Goal: Information Seeking & Learning: Learn about a topic

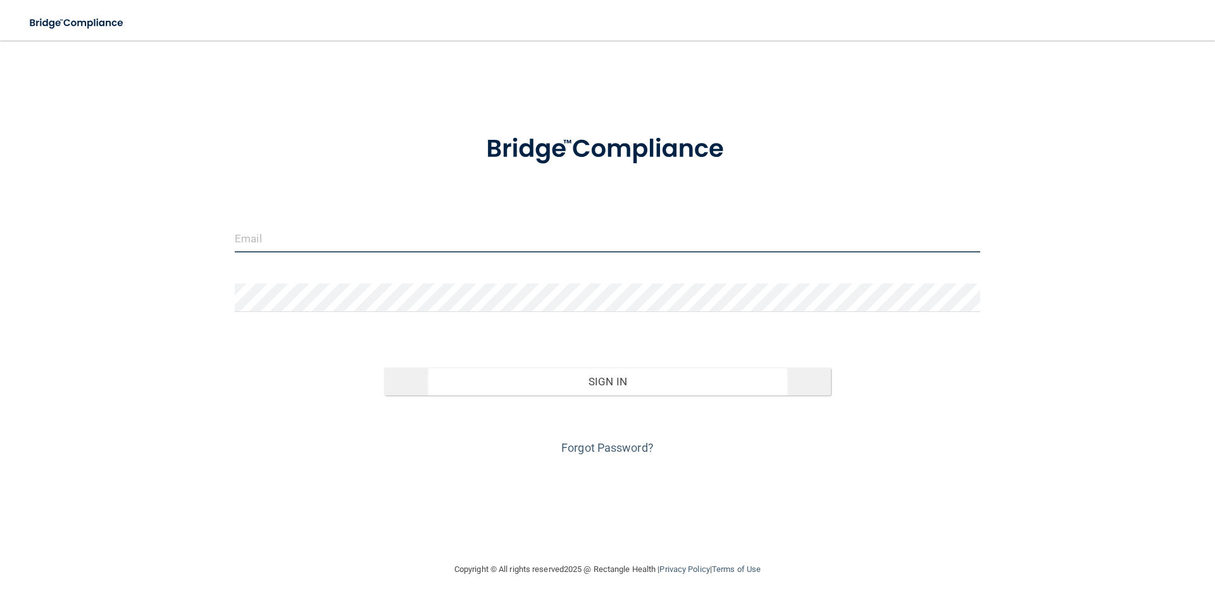
type input "[EMAIL_ADDRESS][DOMAIN_NAME]"
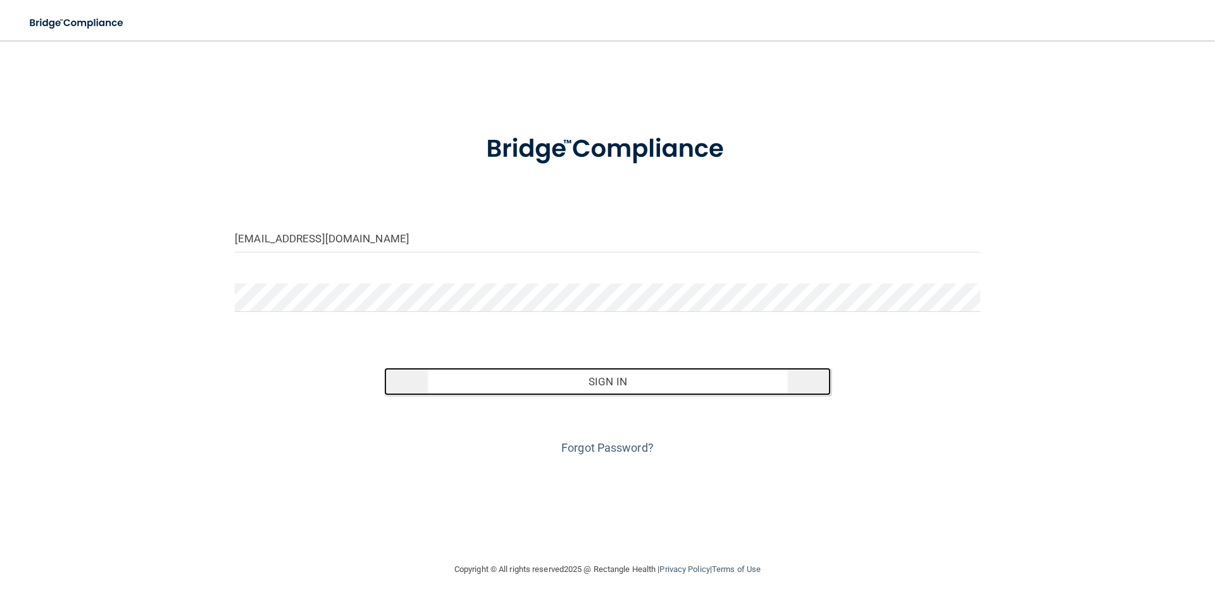
click at [629, 378] on button "Sign In" at bounding box center [607, 382] width 447 height 28
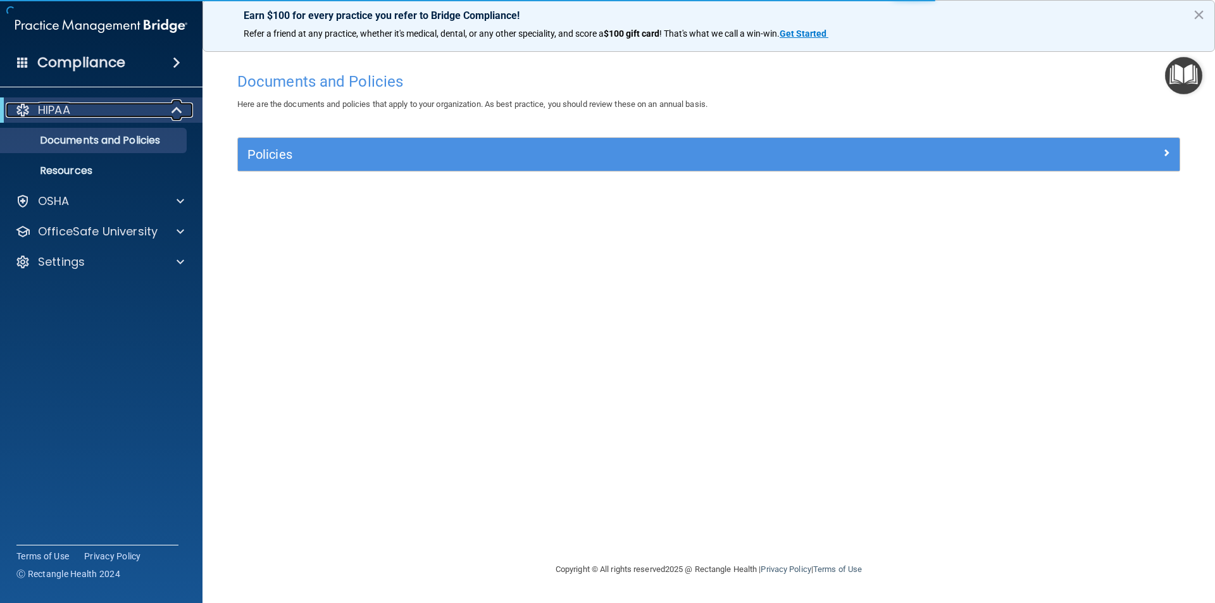
click at [173, 109] on span at bounding box center [178, 109] width 11 height 15
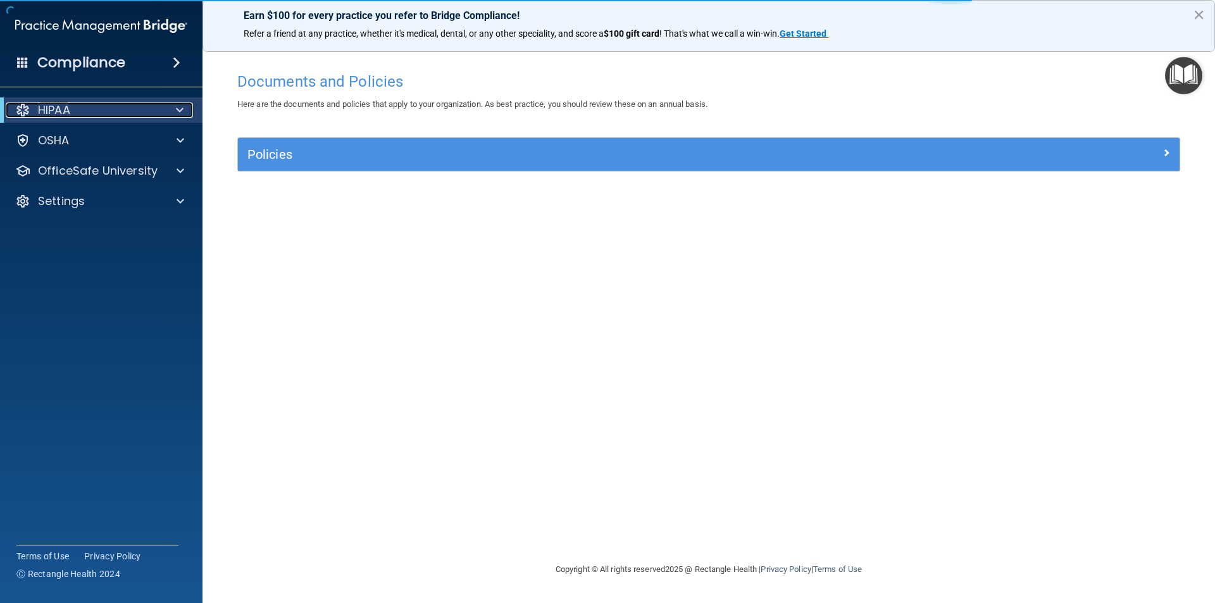
click at [172, 109] on div at bounding box center [177, 109] width 31 height 15
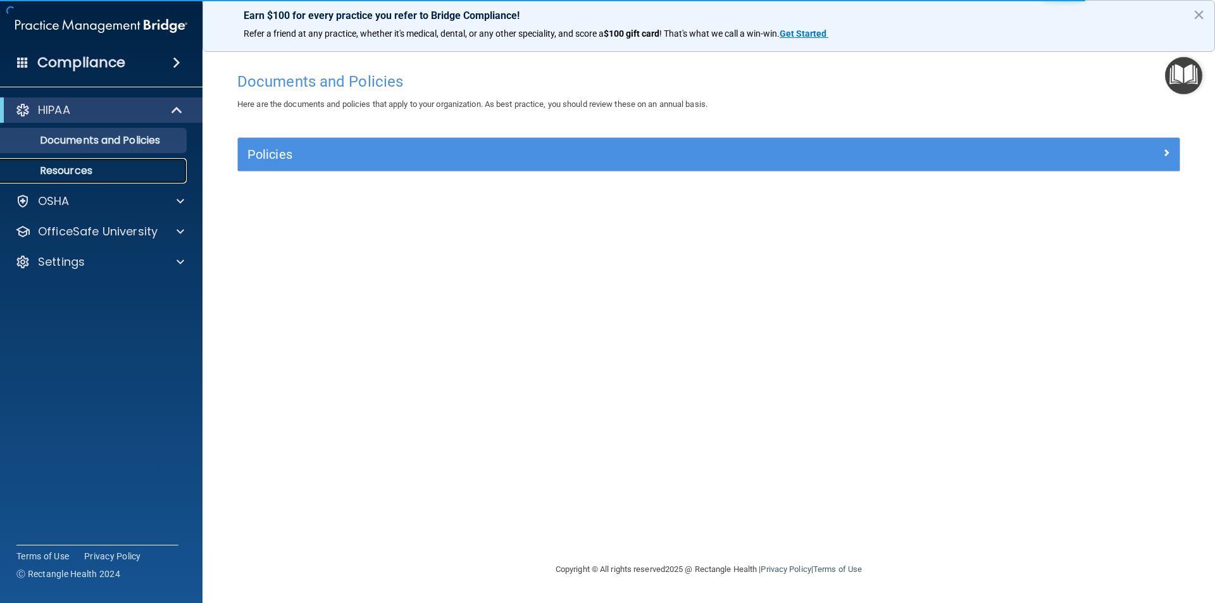
click at [95, 171] on p "Resources" at bounding box center [94, 170] width 173 height 13
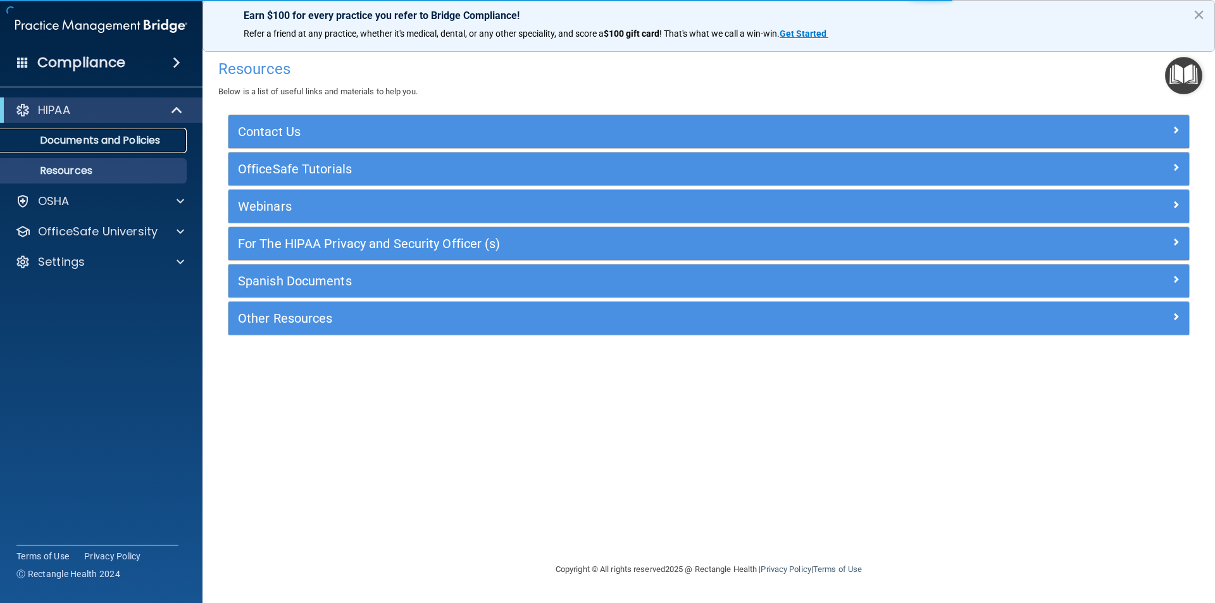
click at [97, 140] on p "Documents and Policies" at bounding box center [94, 140] width 173 height 13
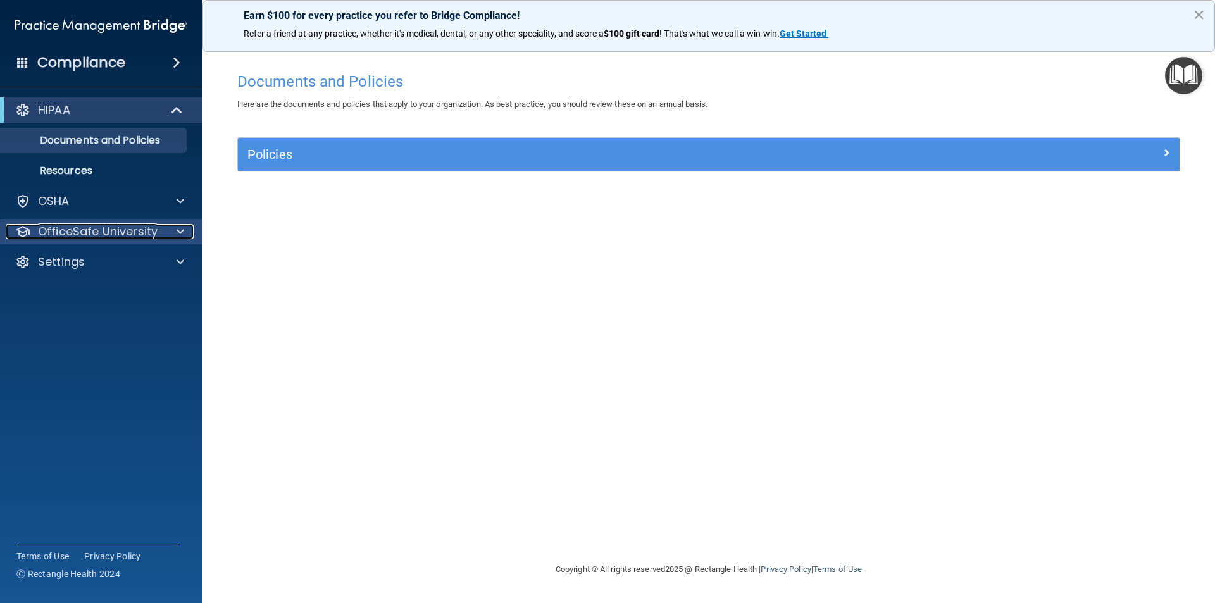
click at [172, 231] on div at bounding box center [179, 231] width 32 height 15
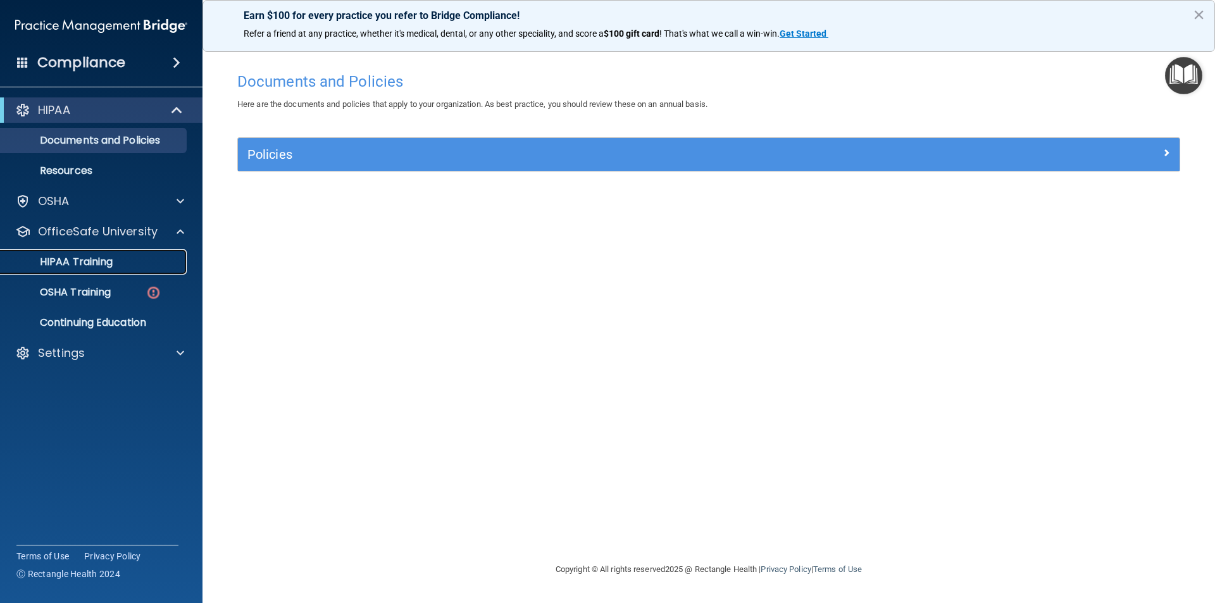
click at [101, 265] on p "HIPAA Training" at bounding box center [60, 262] width 104 height 13
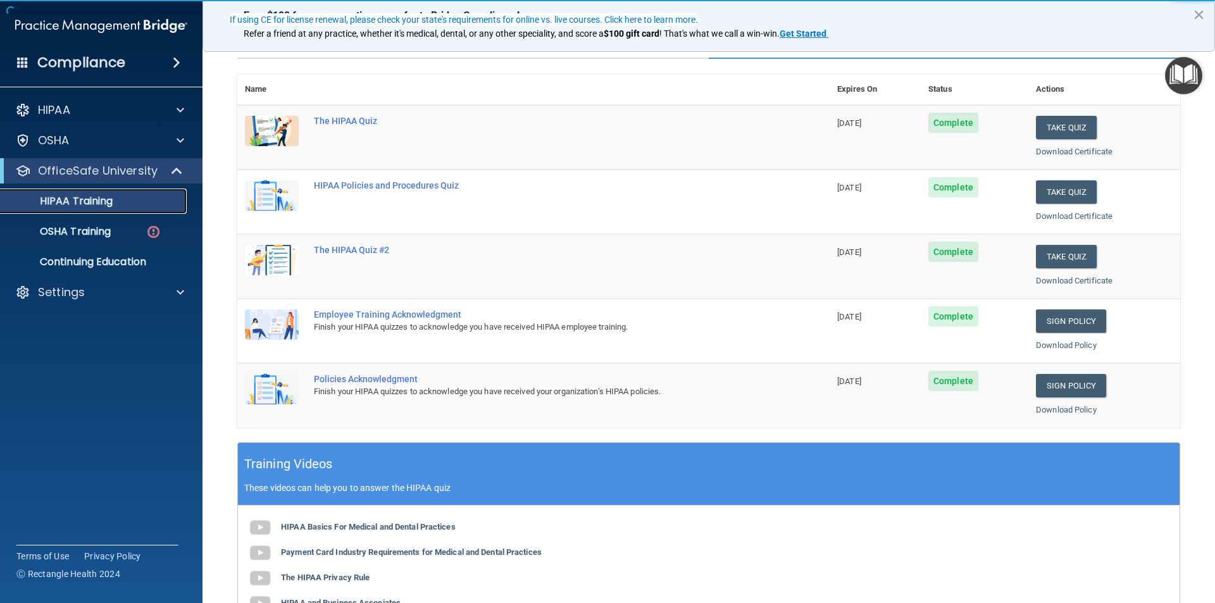
scroll to position [127, 0]
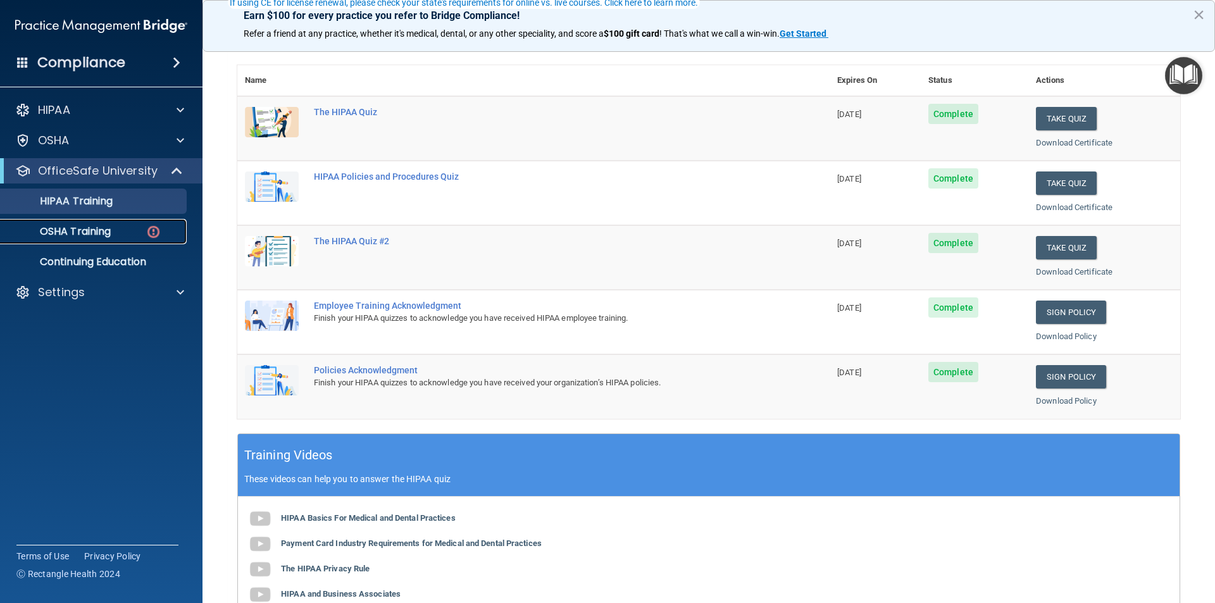
click at [110, 228] on p "OSHA Training" at bounding box center [59, 231] width 102 height 13
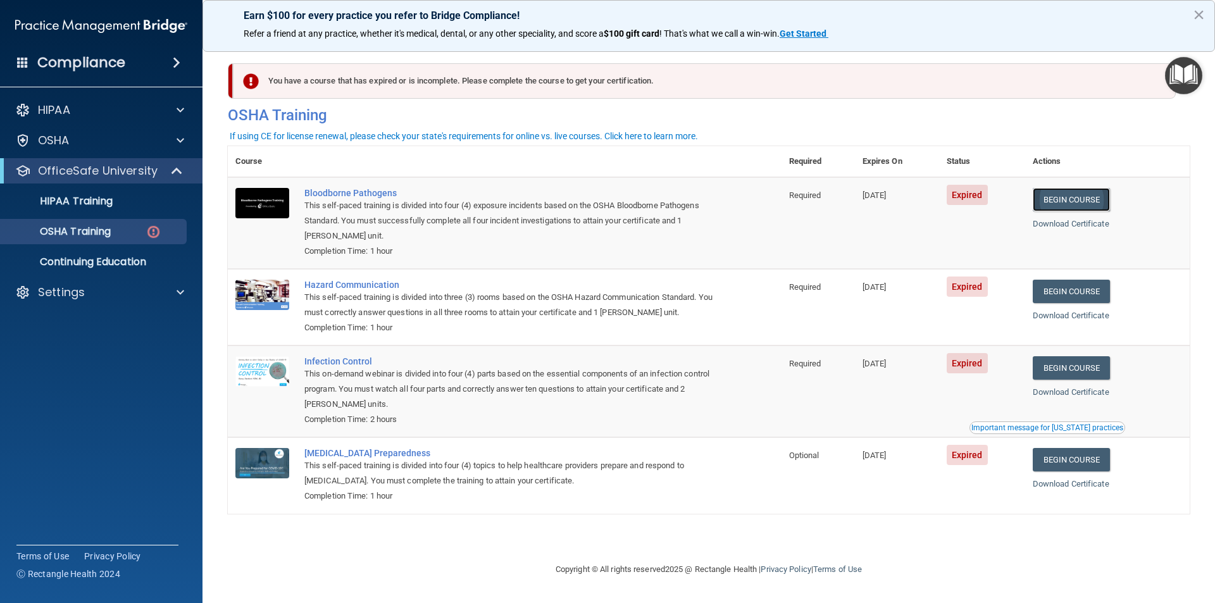
click at [1067, 199] on link "Begin Course" at bounding box center [1070, 199] width 77 height 23
click at [1074, 201] on link "Begin Course" at bounding box center [1070, 199] width 77 height 23
click at [1086, 293] on link "Begin Course" at bounding box center [1070, 291] width 77 height 23
click at [91, 231] on p "OSHA Training" at bounding box center [59, 231] width 102 height 13
click at [85, 207] on p "HIPAA Training" at bounding box center [60, 201] width 104 height 13
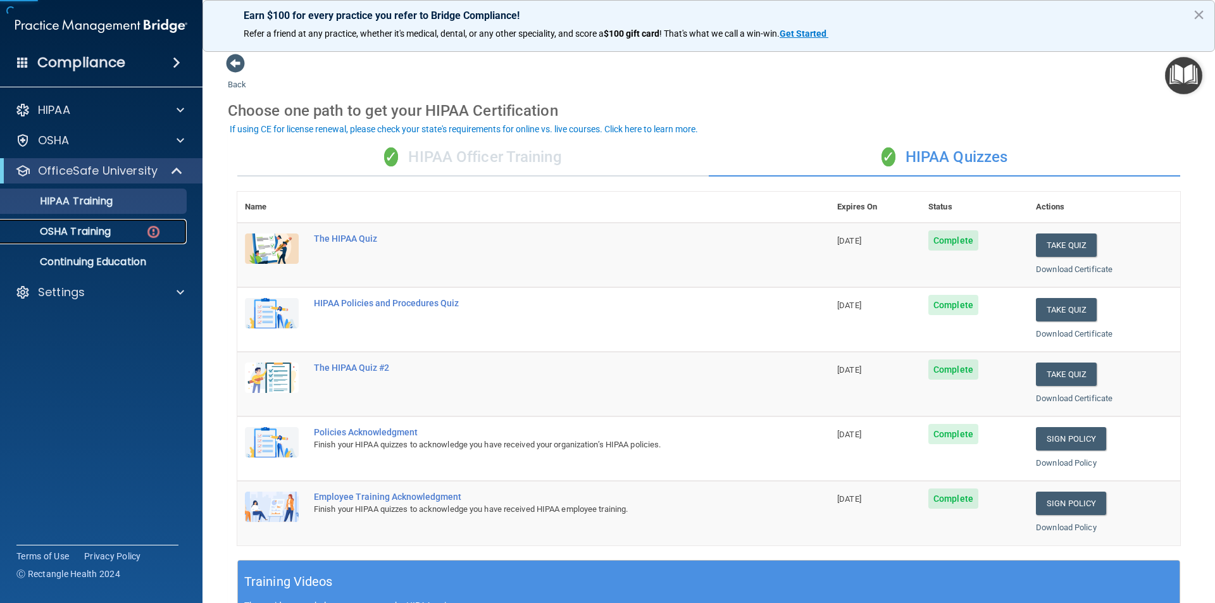
click at [80, 227] on p "OSHA Training" at bounding box center [59, 231] width 102 height 13
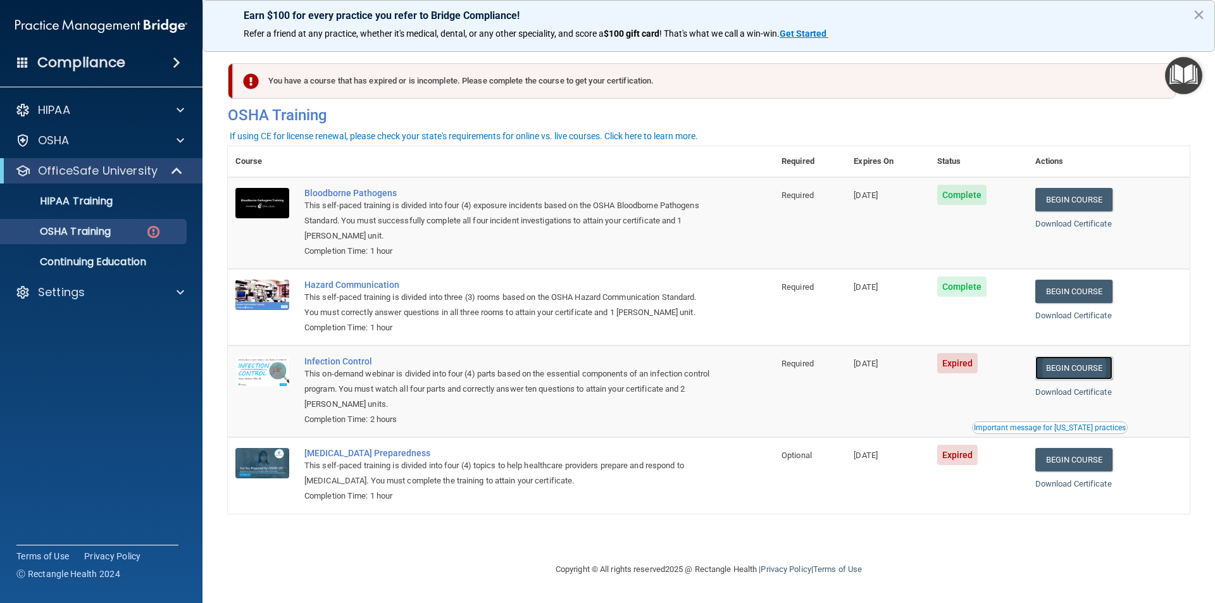
click at [1074, 369] on link "Begin Course" at bounding box center [1073, 367] width 77 height 23
click at [106, 197] on p "HIPAA Training" at bounding box center [60, 201] width 104 height 13
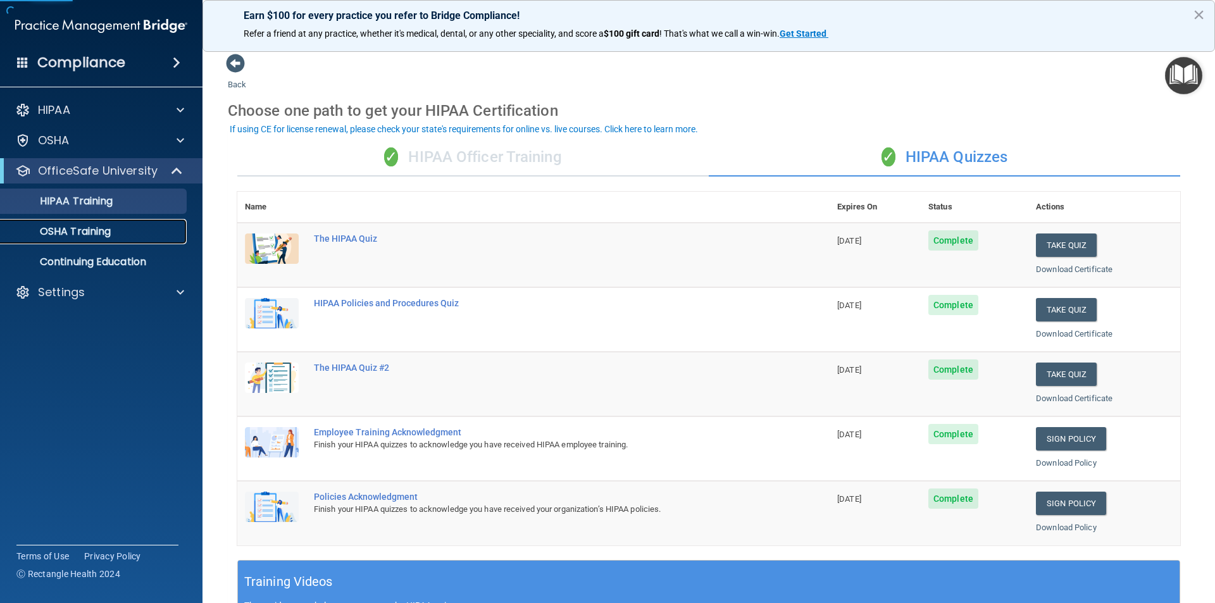
click at [99, 226] on p "OSHA Training" at bounding box center [59, 231] width 102 height 13
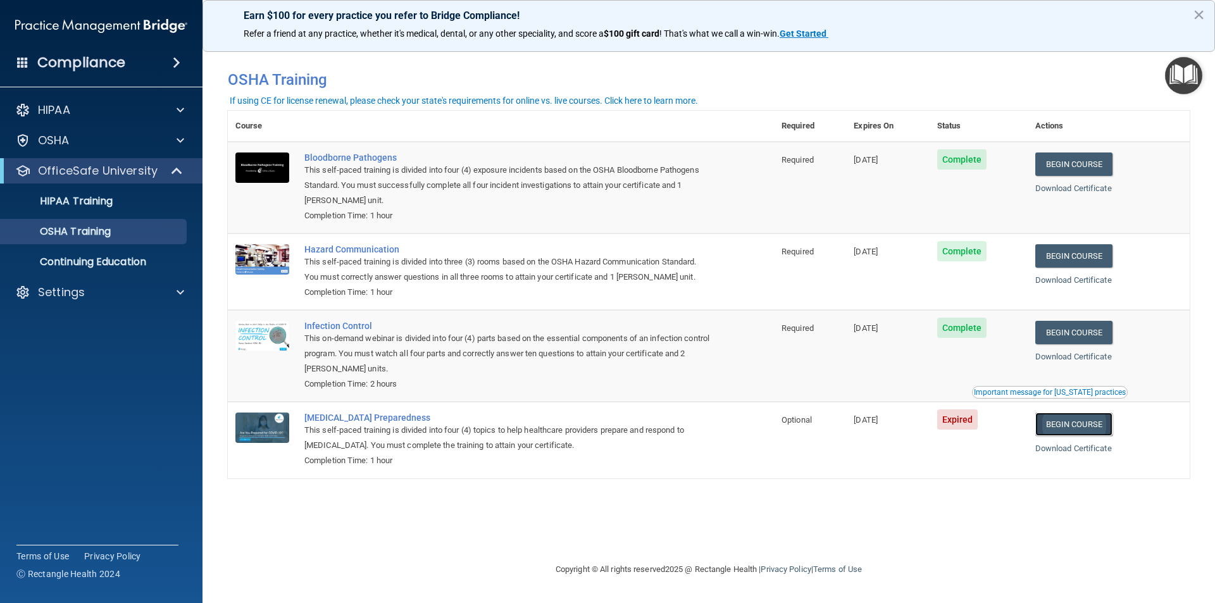
click at [1084, 424] on link "Begin Course" at bounding box center [1073, 423] width 77 height 23
click at [84, 169] on p "OfficeSafe University" at bounding box center [98, 170] width 120 height 15
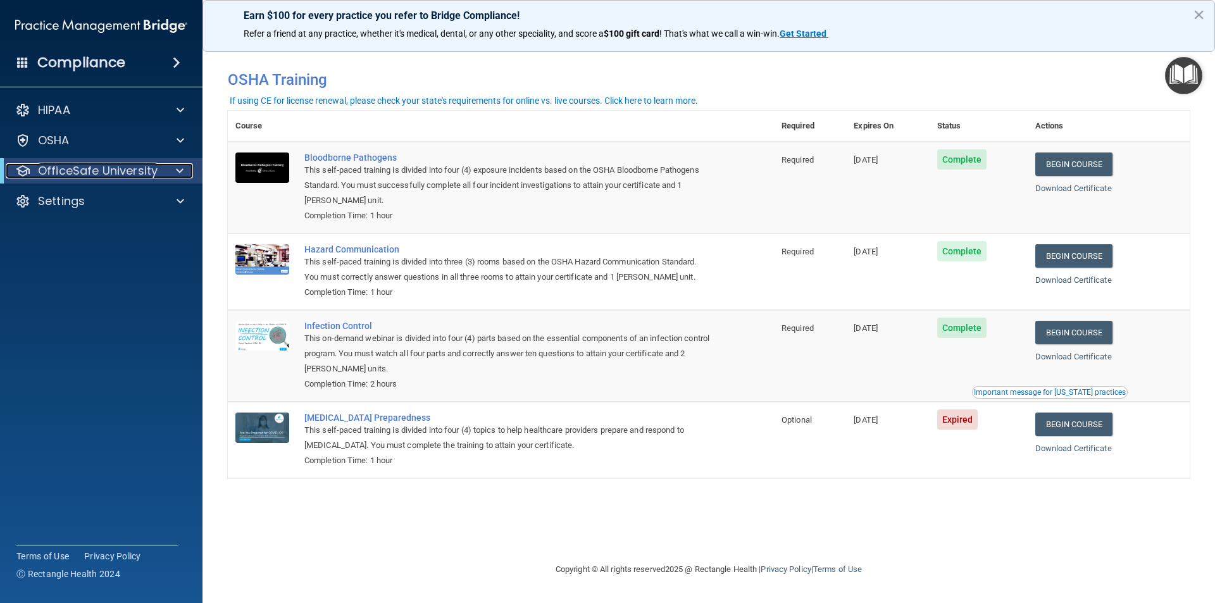
click at [90, 169] on p "OfficeSafe University" at bounding box center [98, 170] width 120 height 15
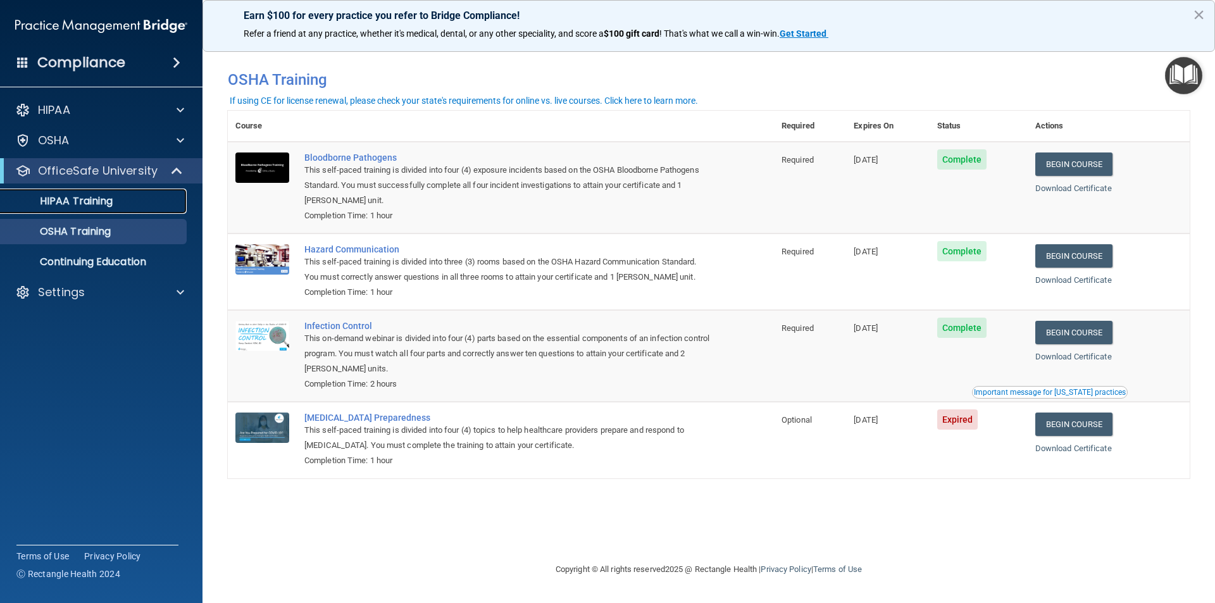
click at [82, 201] on p "HIPAA Training" at bounding box center [60, 201] width 104 height 13
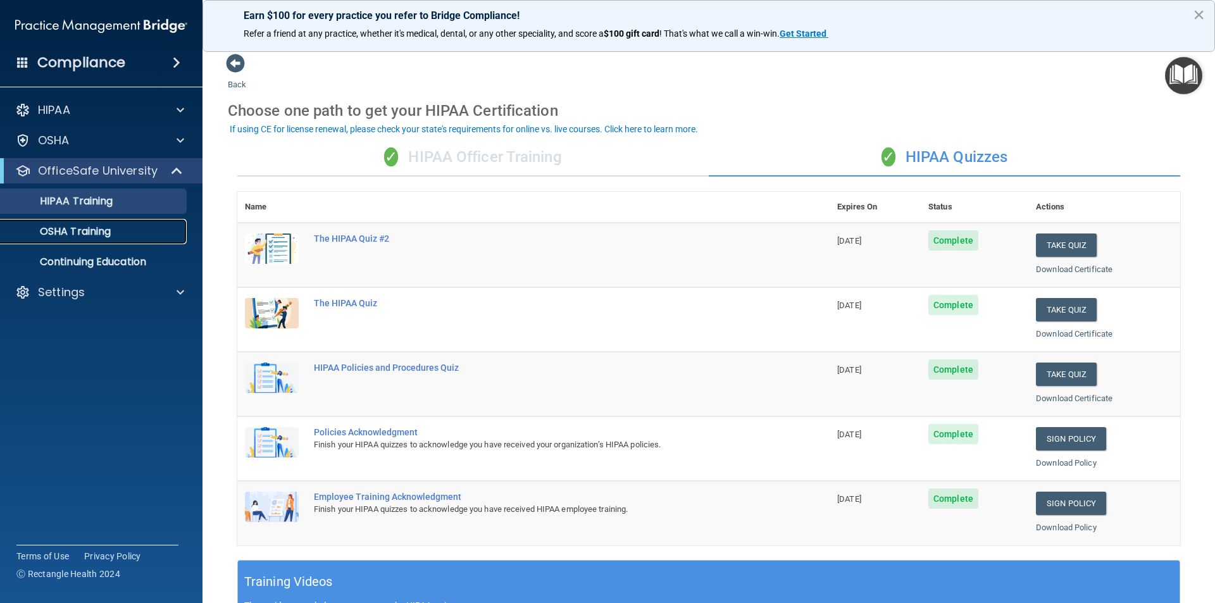
click at [78, 241] on link "OSHA Training" at bounding box center [86, 231] width 199 height 25
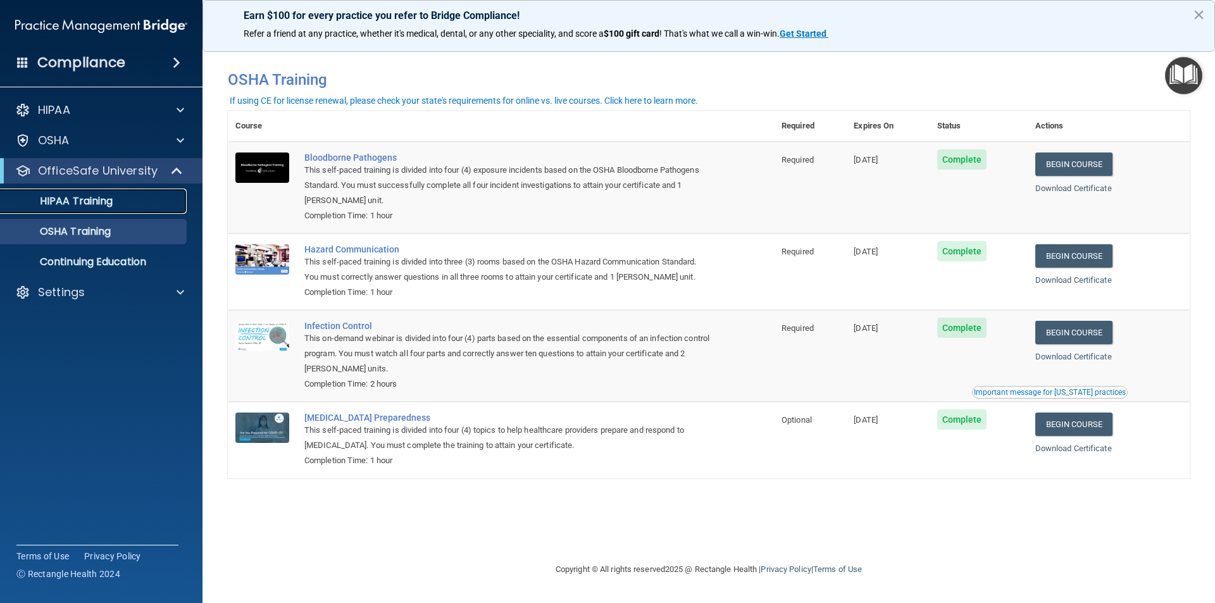
click at [81, 197] on p "HIPAA Training" at bounding box center [60, 201] width 104 height 13
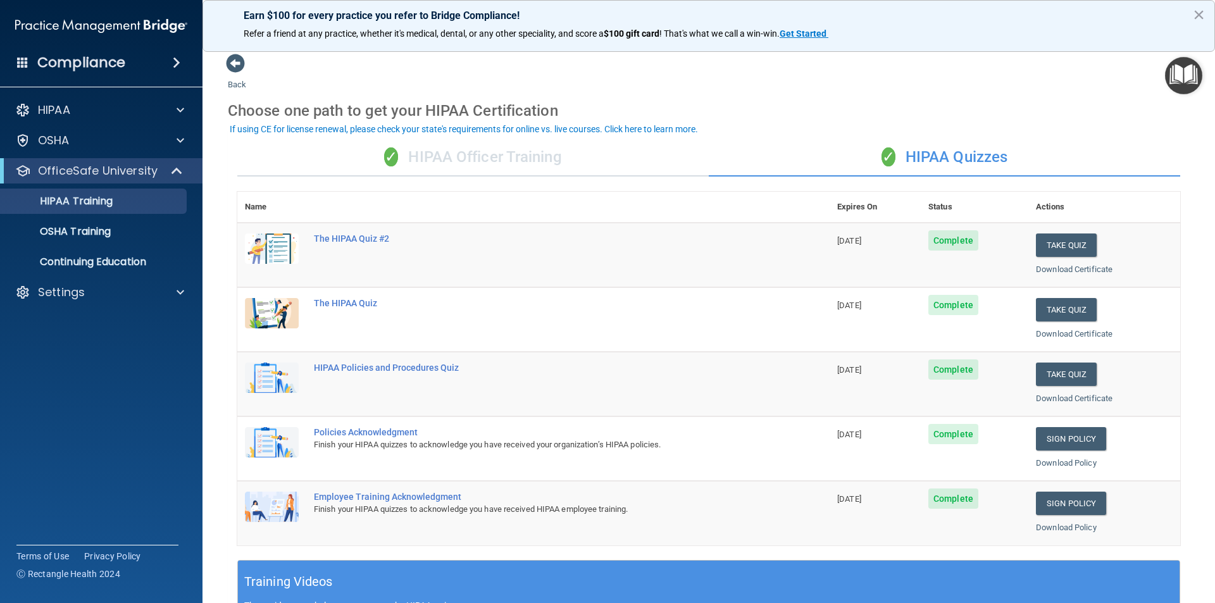
click at [483, 161] on div "✓ HIPAA Officer Training" at bounding box center [472, 158] width 471 height 38
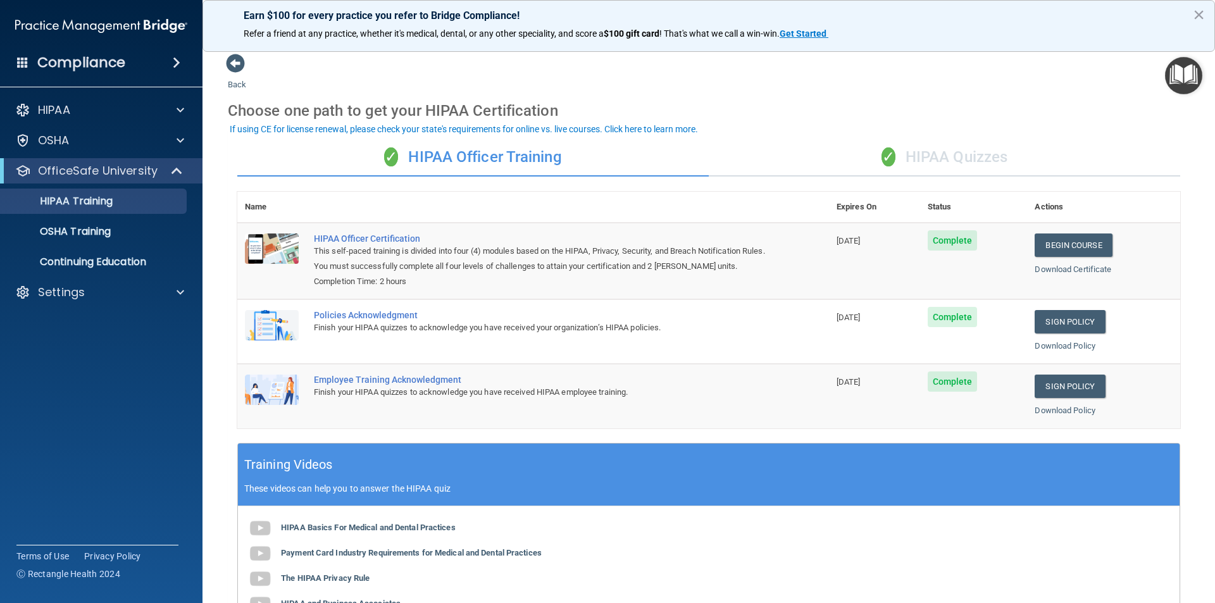
click at [938, 157] on div "✓ HIPAA Quizzes" at bounding box center [944, 158] width 471 height 38
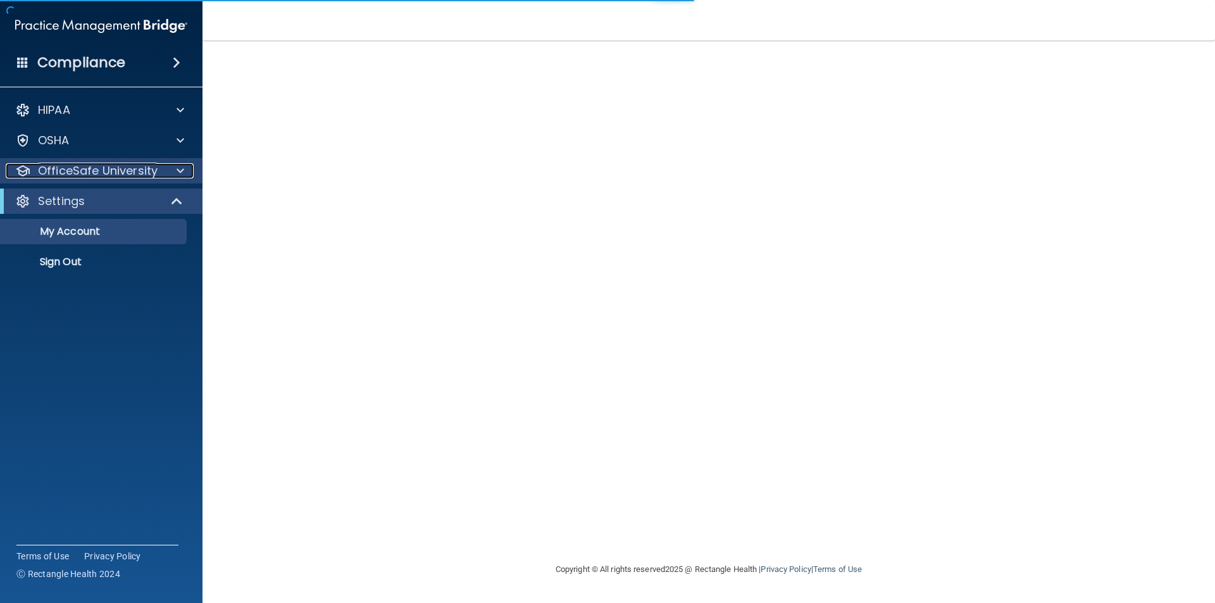
click at [97, 171] on p "OfficeSafe University" at bounding box center [98, 170] width 120 height 15
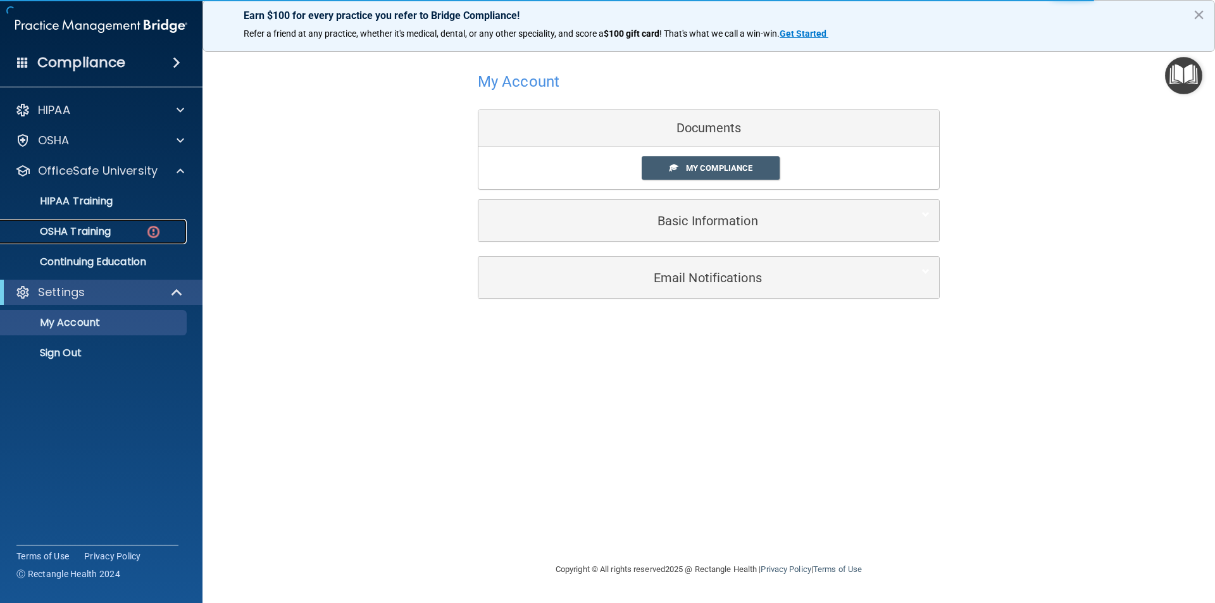
click at [106, 232] on p "OSHA Training" at bounding box center [59, 231] width 102 height 13
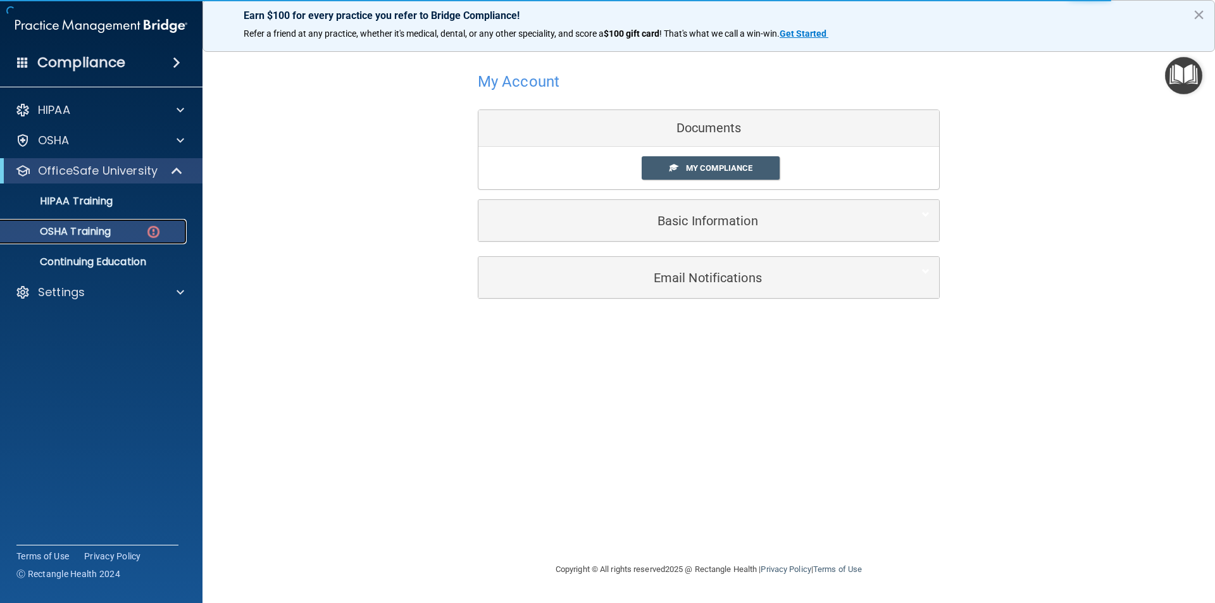
click at [105, 230] on p "OSHA Training" at bounding box center [59, 231] width 102 height 13
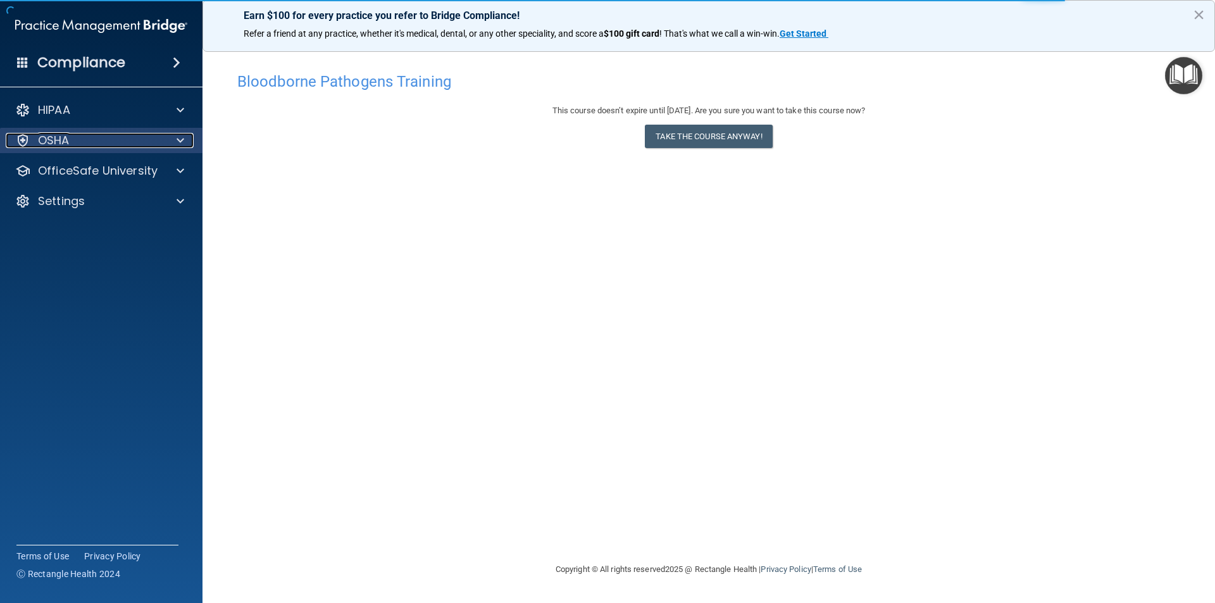
click at [62, 142] on p "OSHA" at bounding box center [54, 140] width 32 height 15
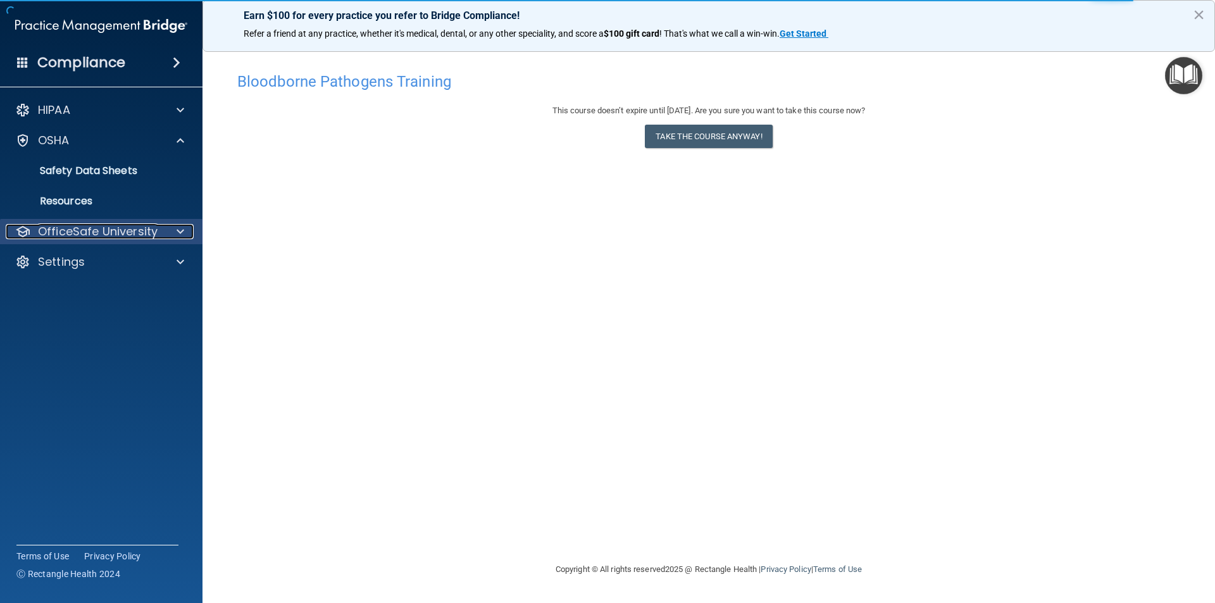
click at [125, 234] on p "OfficeSafe University" at bounding box center [98, 231] width 120 height 15
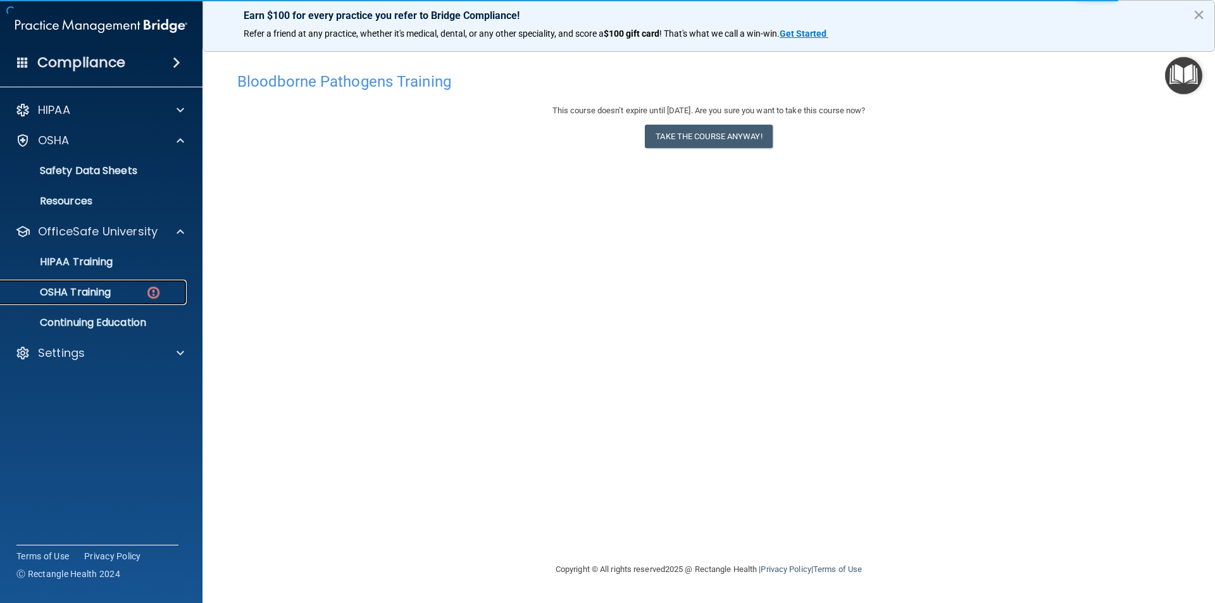
click at [121, 290] on div "OSHA Training" at bounding box center [94, 292] width 173 height 13
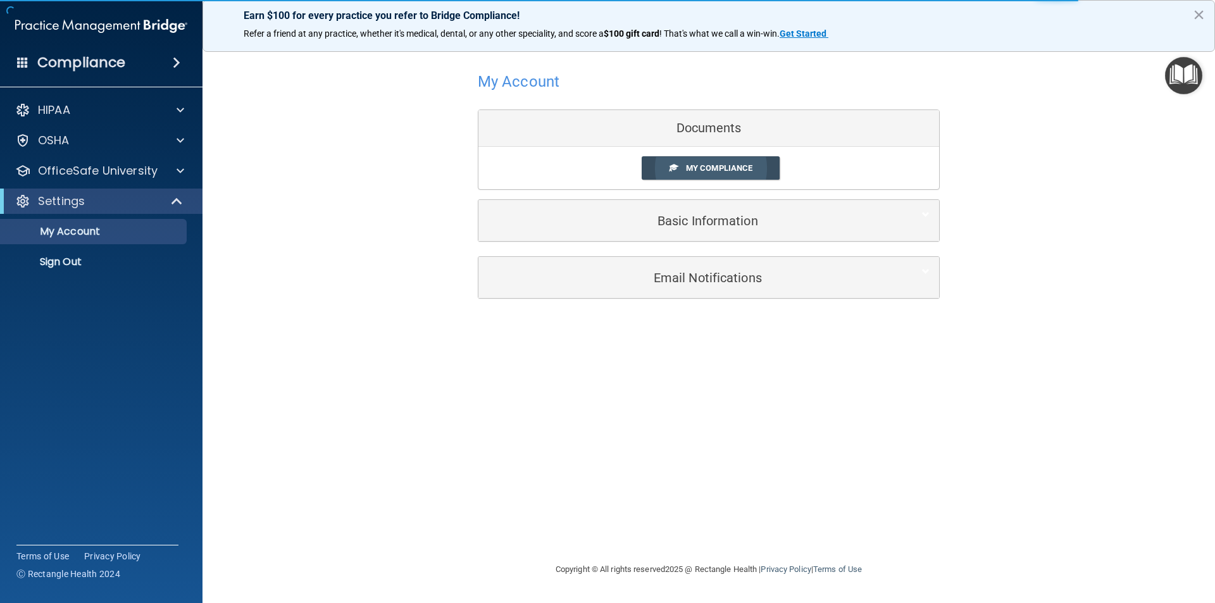
click at [727, 163] on span "My Compliance" at bounding box center [719, 167] width 66 height 9
click at [711, 166] on span "My Compliance" at bounding box center [719, 167] width 66 height 9
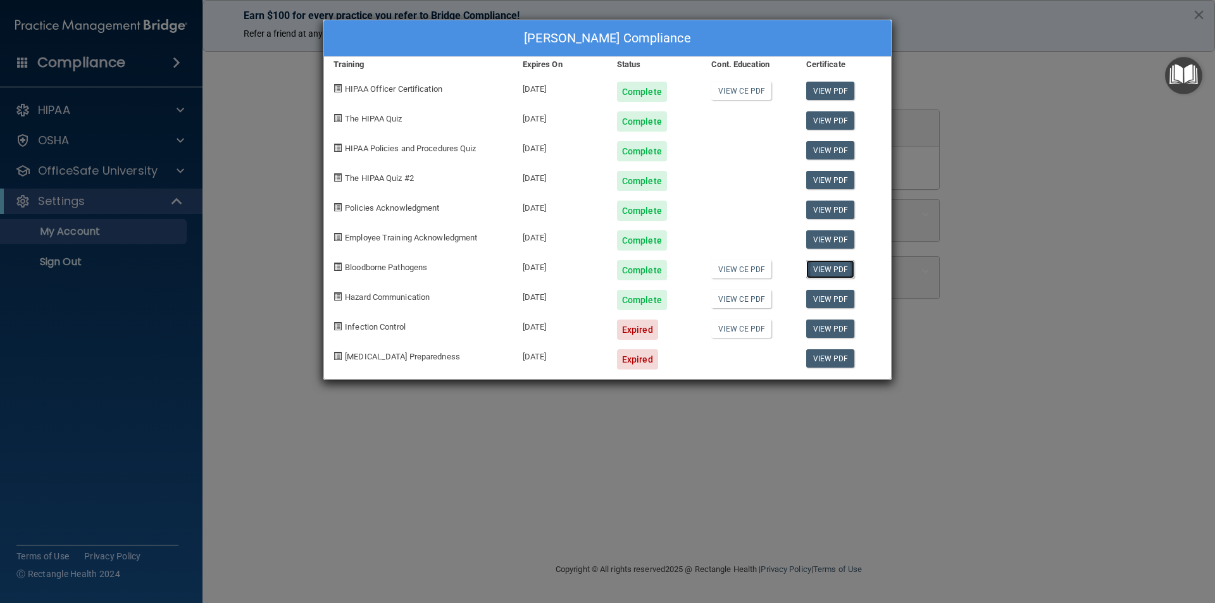
click at [825, 268] on link "View PDF" at bounding box center [830, 269] width 49 height 18
click at [843, 299] on link "View PDF" at bounding box center [830, 299] width 49 height 18
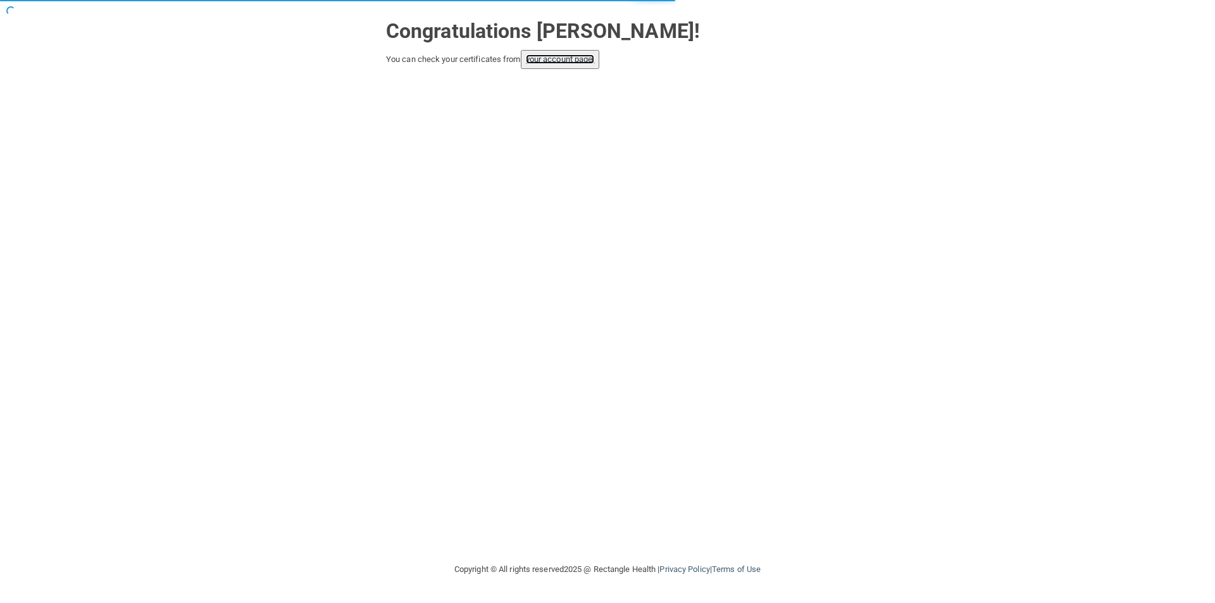
click at [554, 54] on link "your account page!" at bounding box center [560, 58] width 69 height 9
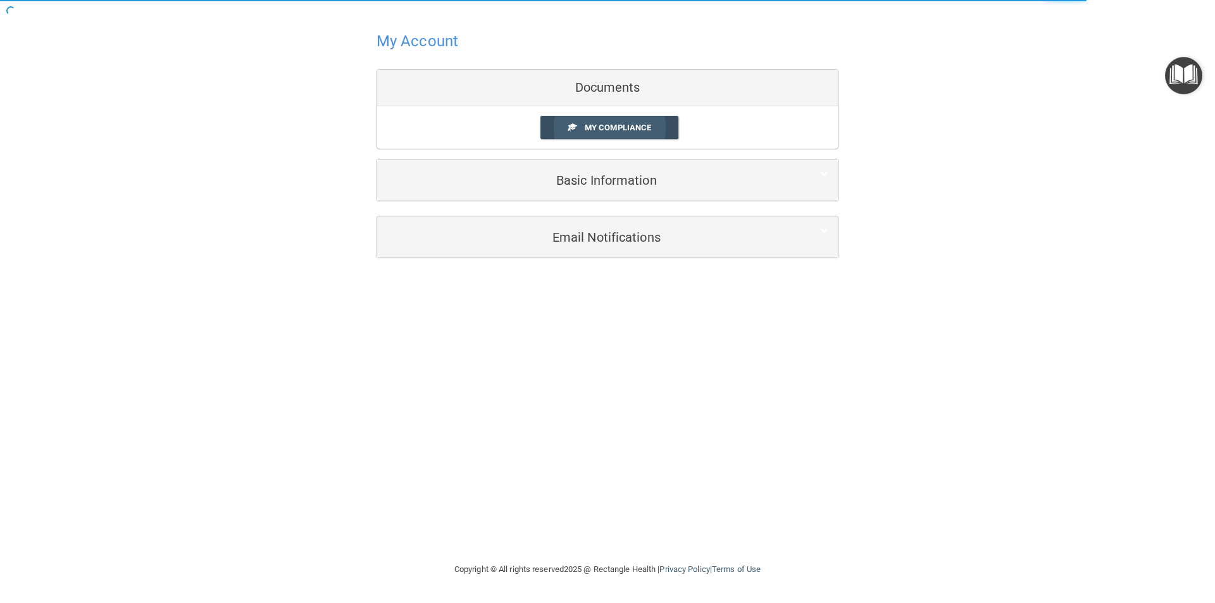
click at [612, 125] on span "My Compliance" at bounding box center [618, 127] width 66 height 9
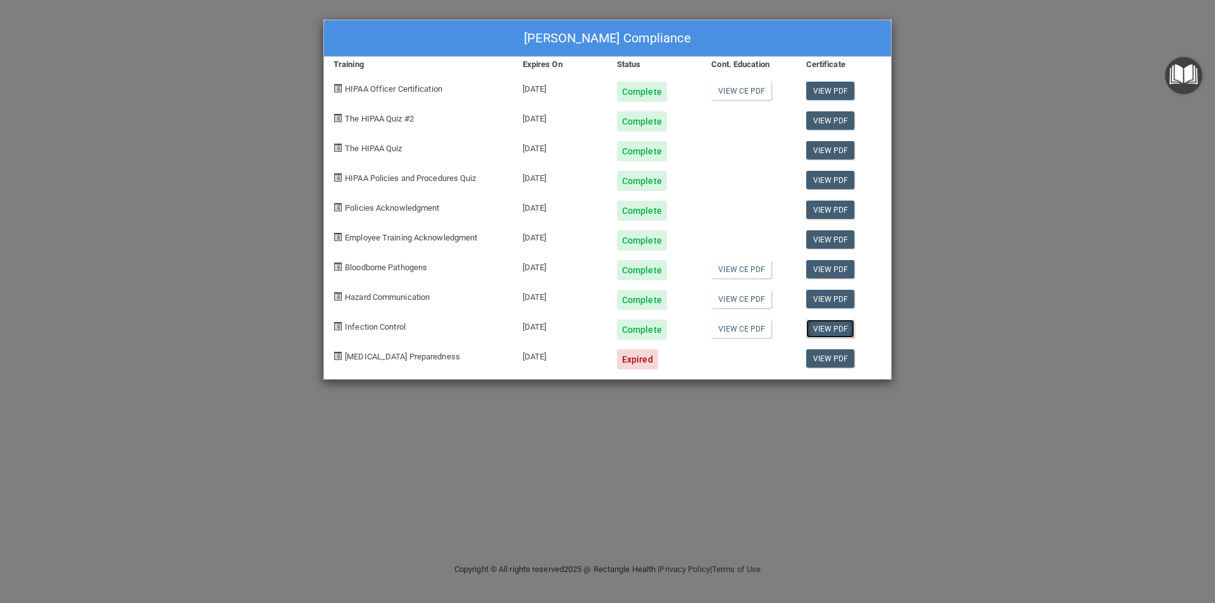
click at [833, 330] on link "View PDF" at bounding box center [830, 328] width 49 height 18
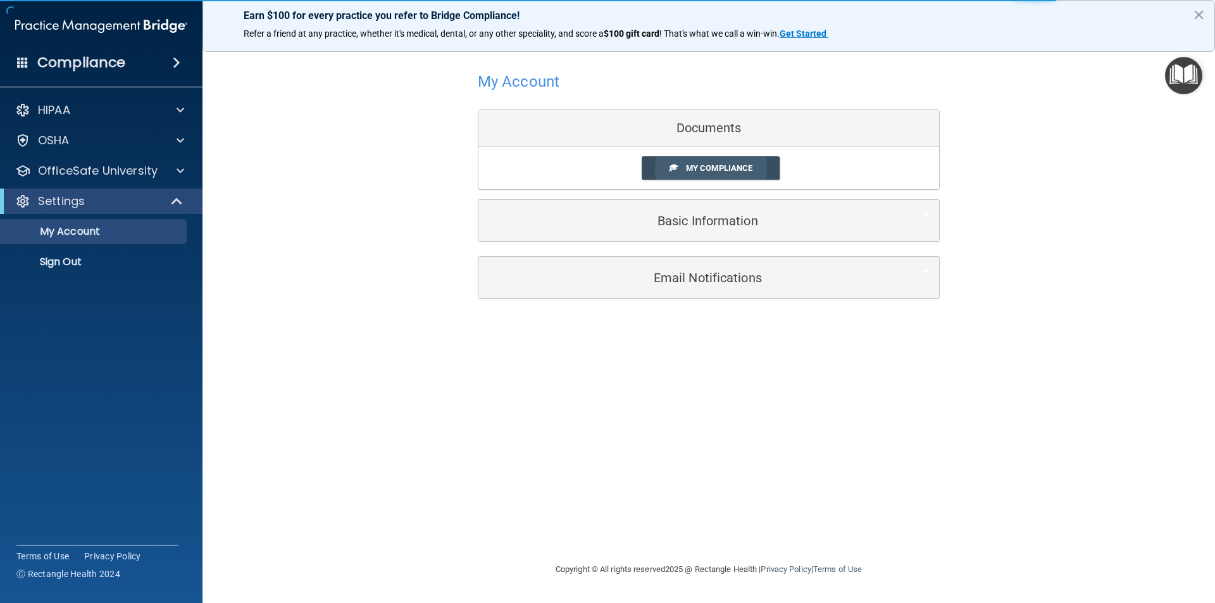
click at [743, 167] on span "My Compliance" at bounding box center [719, 167] width 66 height 9
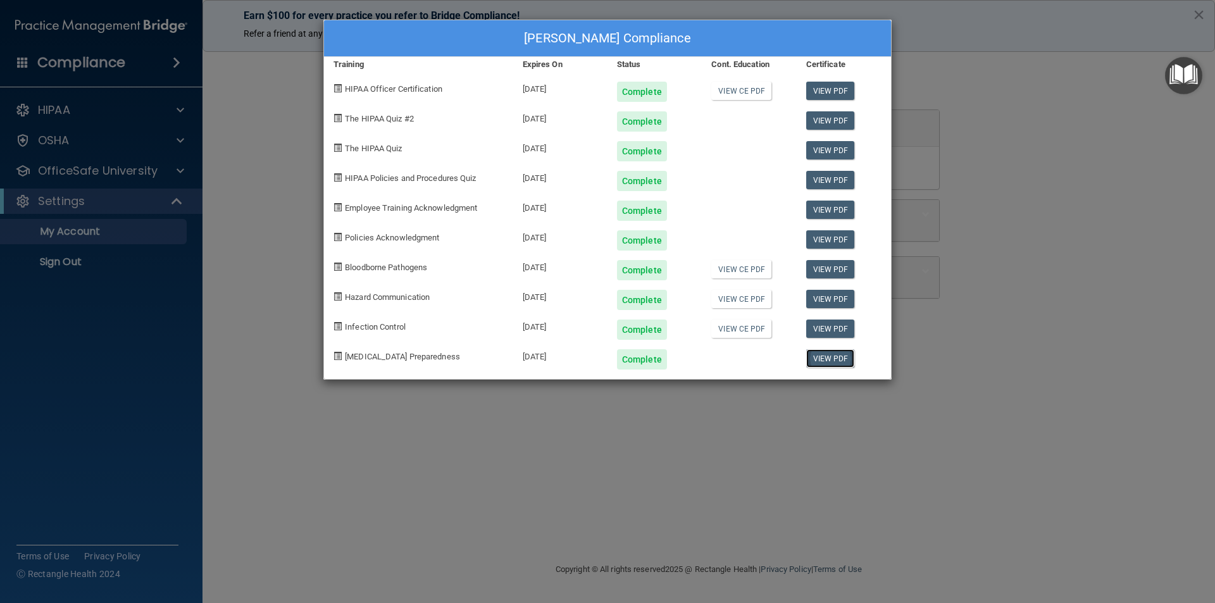
click at [825, 357] on link "View PDF" at bounding box center [830, 358] width 49 height 18
